Goal: Find contact information: Obtain details needed to contact an individual or organization

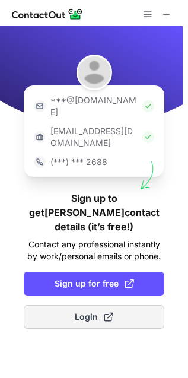
click at [91, 311] on span "Login" at bounding box center [94, 317] width 39 height 12
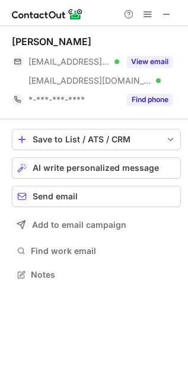
scroll to position [267, 188]
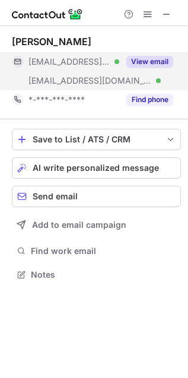
click at [164, 66] on button "View email" at bounding box center [149, 62] width 47 height 12
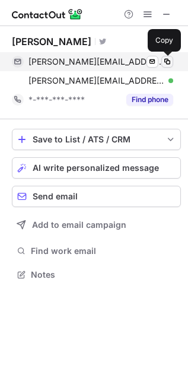
click at [169, 65] on span at bounding box center [168, 62] width 10 height 10
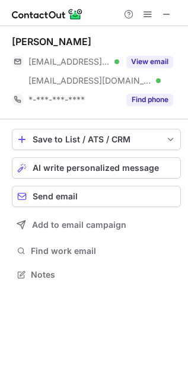
scroll to position [267, 188]
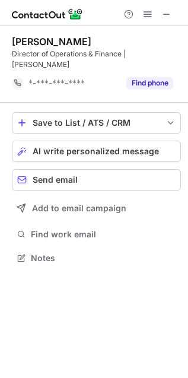
scroll to position [250, 188]
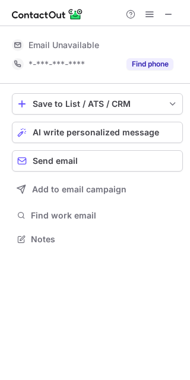
scroll to position [5, 6]
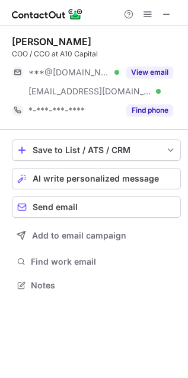
scroll to position [277, 188]
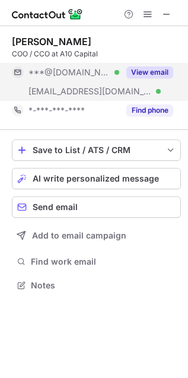
click at [157, 67] on button "View email" at bounding box center [149, 73] width 47 height 12
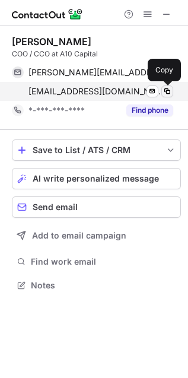
click at [170, 89] on span at bounding box center [168, 92] width 10 height 10
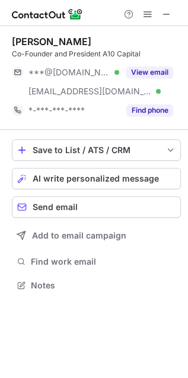
scroll to position [277, 188]
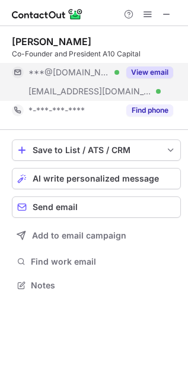
click at [147, 75] on button "View email" at bounding box center [149, 73] width 47 height 12
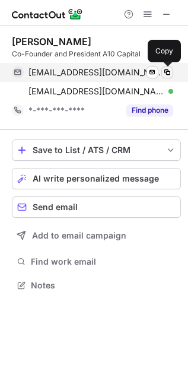
click at [166, 77] on span at bounding box center [168, 73] width 10 height 10
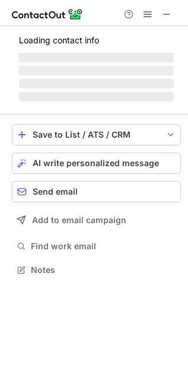
scroll to position [5, 5]
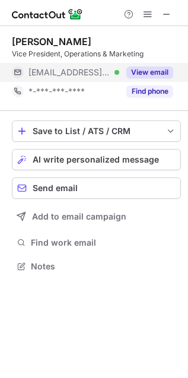
click at [164, 67] on button "View email" at bounding box center [149, 73] width 47 height 12
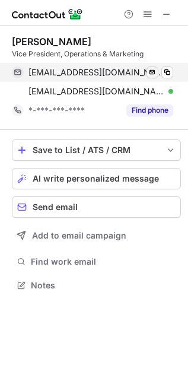
scroll to position [277, 188]
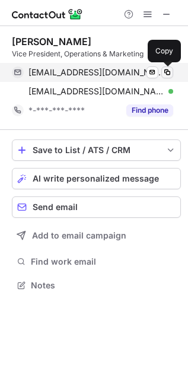
click at [167, 70] on span at bounding box center [168, 73] width 10 height 10
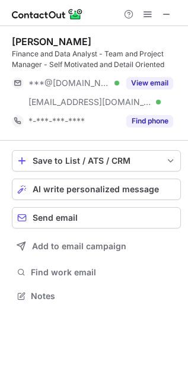
scroll to position [288, 188]
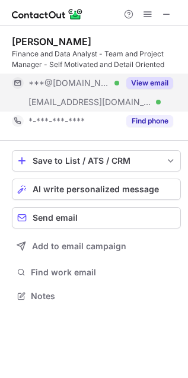
click at [150, 84] on button "View email" at bounding box center [149, 83] width 47 height 12
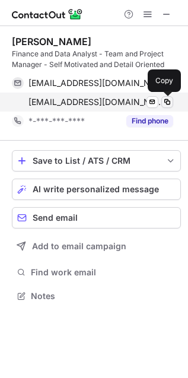
click at [167, 102] on span at bounding box center [168, 102] width 10 height 10
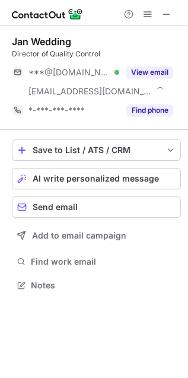
scroll to position [277, 188]
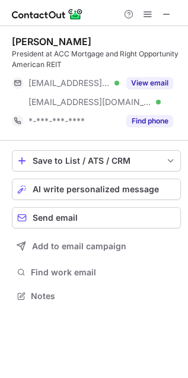
scroll to position [288, 188]
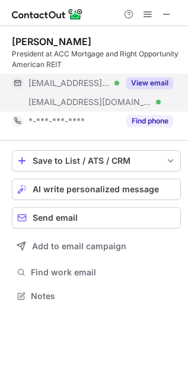
click at [150, 80] on button "View email" at bounding box center [149, 83] width 47 height 12
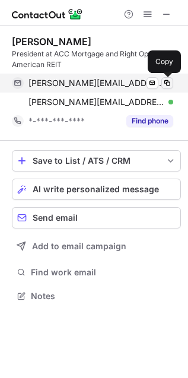
click at [171, 79] on span at bounding box center [168, 83] width 10 height 10
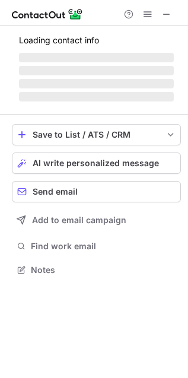
scroll to position [277, 188]
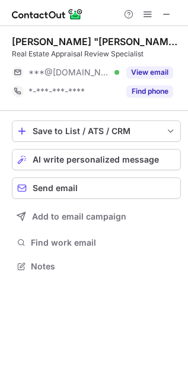
scroll to position [258, 188]
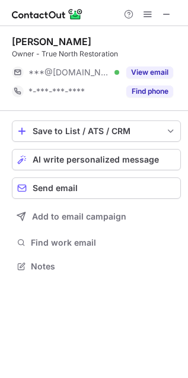
scroll to position [258, 188]
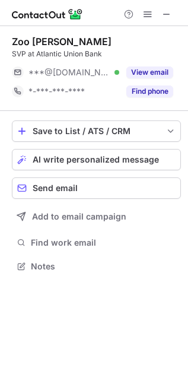
scroll to position [258, 188]
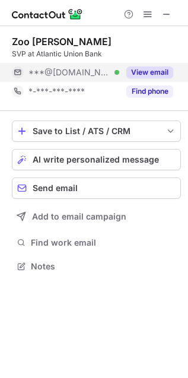
click at [153, 75] on button "View email" at bounding box center [149, 73] width 47 height 12
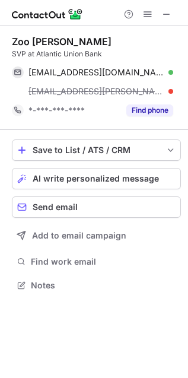
scroll to position [277, 188]
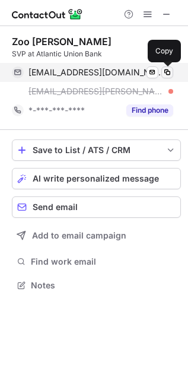
click at [163, 73] on span at bounding box center [168, 73] width 10 height 10
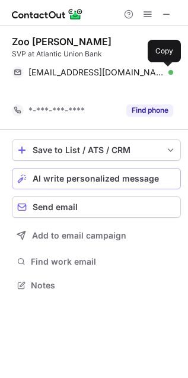
scroll to position [258, 188]
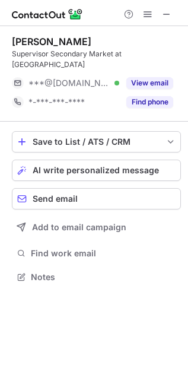
scroll to position [269, 188]
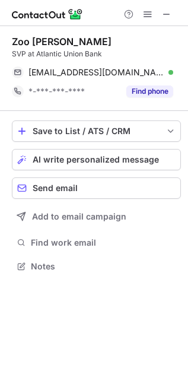
scroll to position [258, 188]
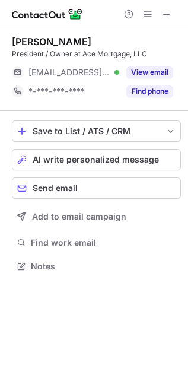
scroll to position [258, 188]
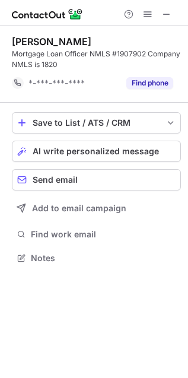
scroll to position [250, 188]
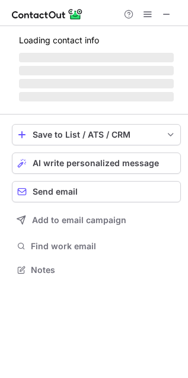
scroll to position [269, 188]
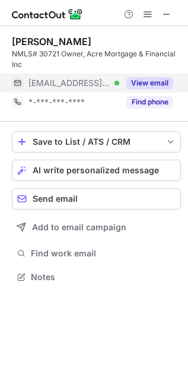
click at [150, 86] on button "View email" at bounding box center [149, 83] width 47 height 12
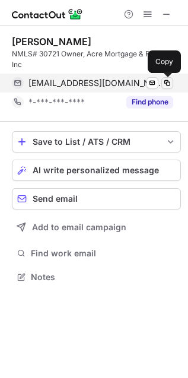
click at [167, 82] on span at bounding box center [168, 83] width 10 height 10
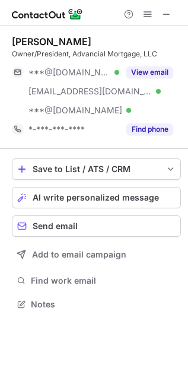
scroll to position [296, 188]
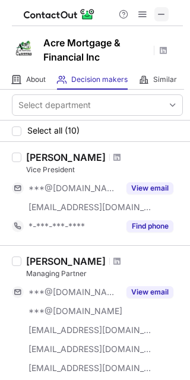
click at [164, 10] on span at bounding box center [162, 15] width 10 height 10
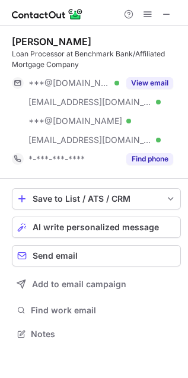
scroll to position [326, 188]
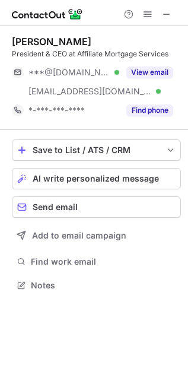
scroll to position [277, 188]
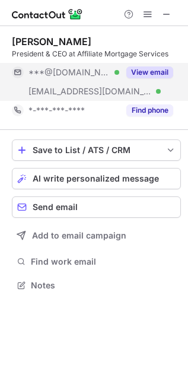
click at [162, 75] on button "View email" at bounding box center [149, 73] width 47 height 12
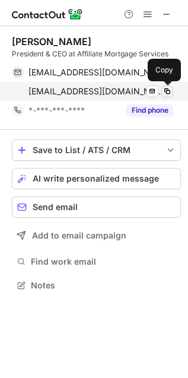
click at [166, 94] on span at bounding box center [168, 92] width 10 height 10
click at [166, 89] on span at bounding box center [168, 92] width 10 height 10
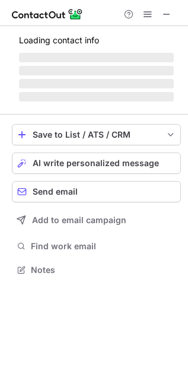
scroll to position [307, 188]
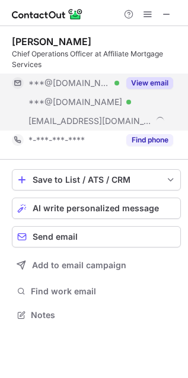
click at [162, 87] on button "View email" at bounding box center [149, 83] width 47 height 12
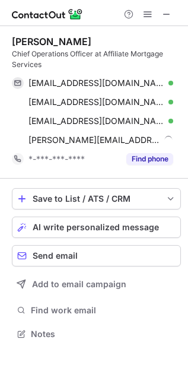
scroll to position [326, 188]
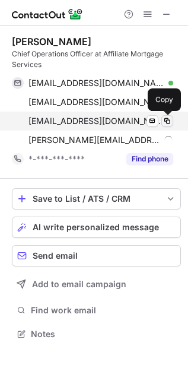
click at [166, 120] on span at bounding box center [168, 121] width 10 height 10
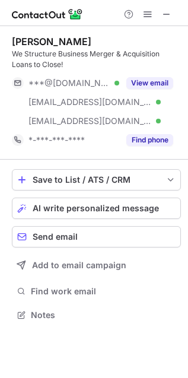
scroll to position [307, 188]
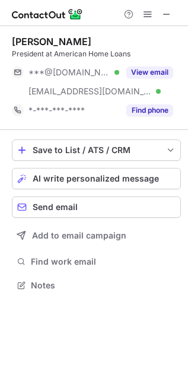
scroll to position [277, 188]
click at [166, 17] on span at bounding box center [167, 15] width 10 height 10
